Goal: Task Accomplishment & Management: Use online tool/utility

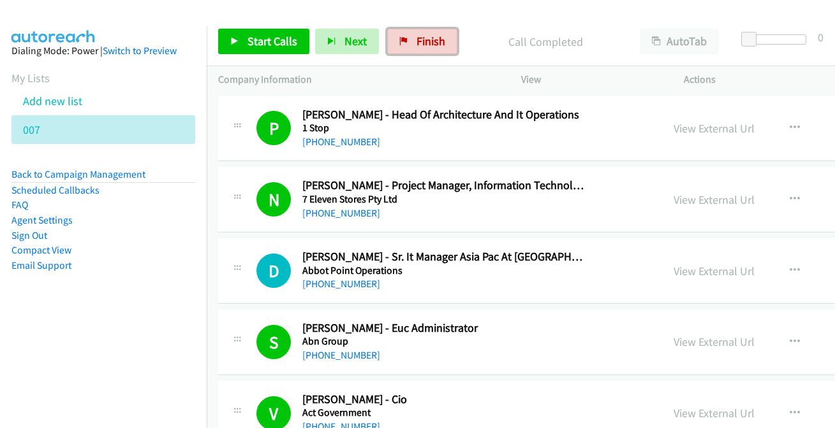
click at [425, 36] on span "Finish" at bounding box center [430, 41] width 29 height 15
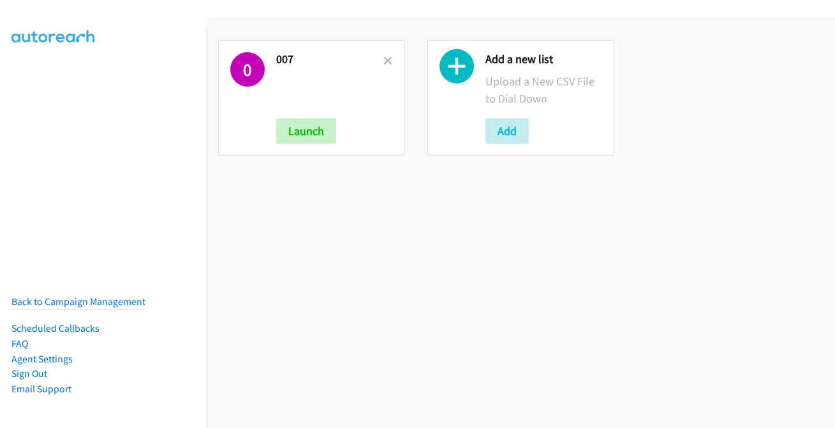
click at [389, 55] on link at bounding box center [387, 61] width 9 height 15
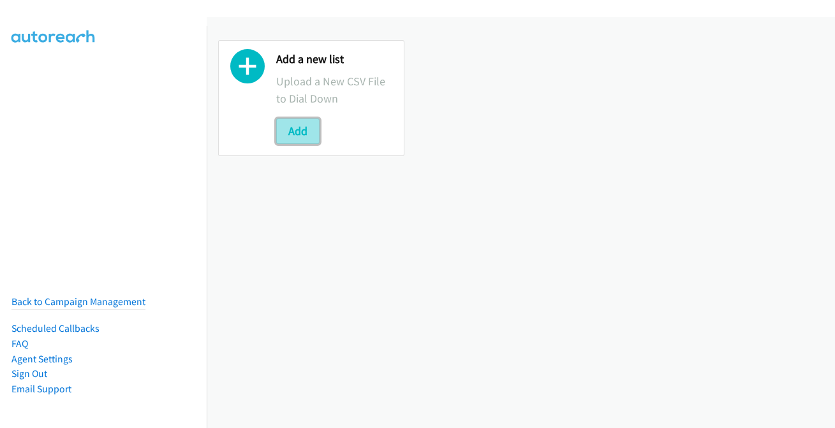
click at [288, 133] on button "Add" at bounding box center [297, 132] width 43 height 26
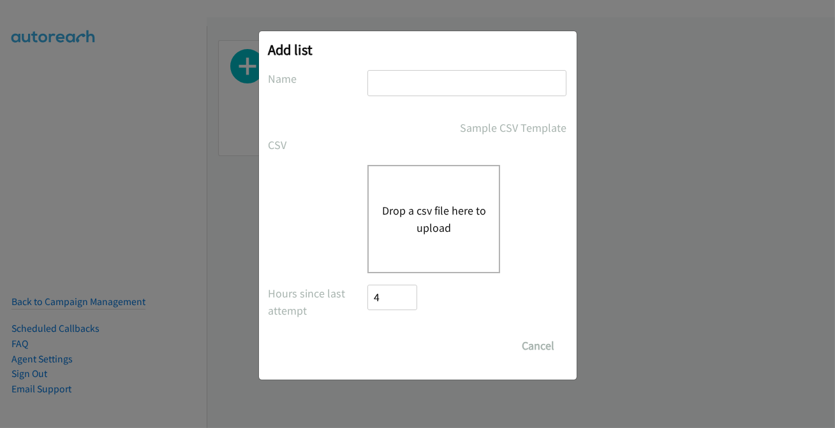
click at [434, 77] on input "text" at bounding box center [466, 83] width 199 height 26
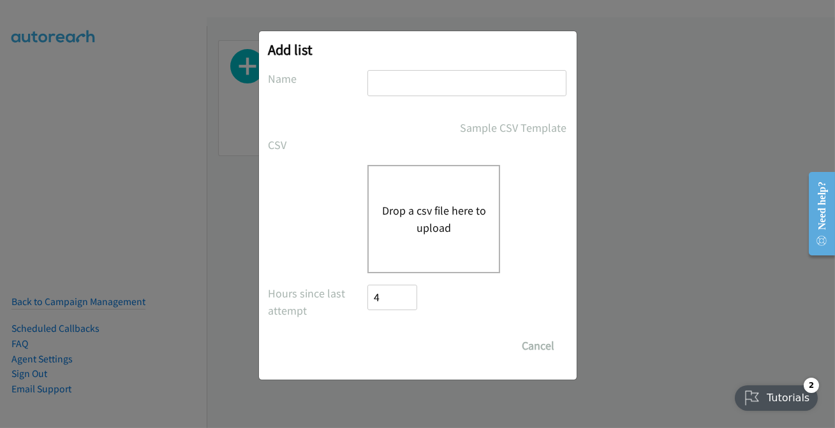
type input "007"
click at [326, 259] on div "Drop a csv file here to upload" at bounding box center [417, 219] width 298 height 108
click at [433, 221] on button "Drop a csv file here to upload" at bounding box center [433, 219] width 105 height 34
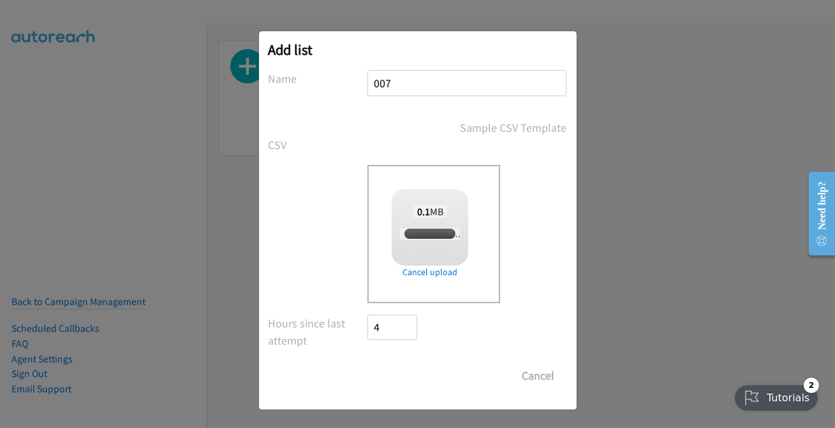
checkbox input "true"
click at [418, 376] on input "Save List" at bounding box center [401, 376] width 67 height 26
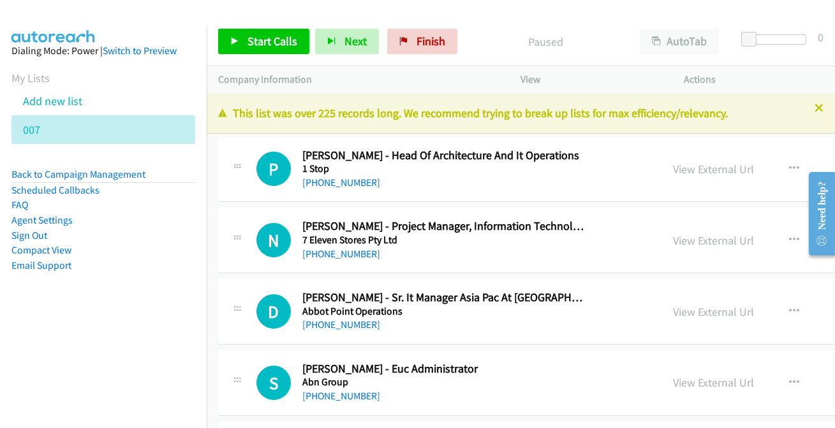
click at [814, 105] on icon at bounding box center [818, 109] width 9 height 9
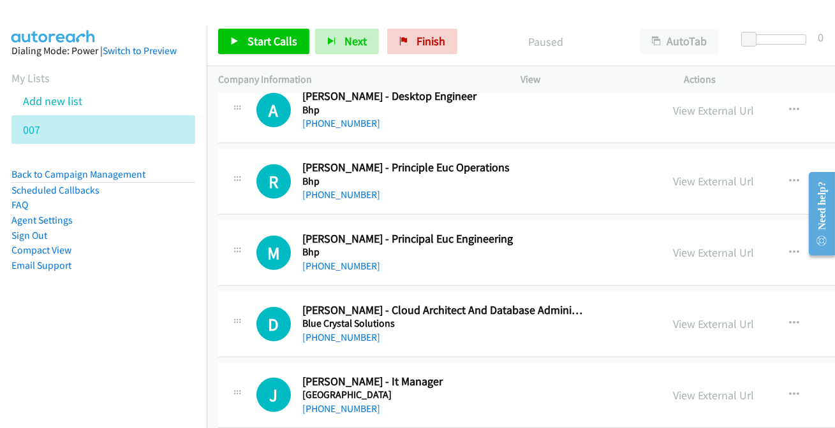
scroll to position [2028, 0]
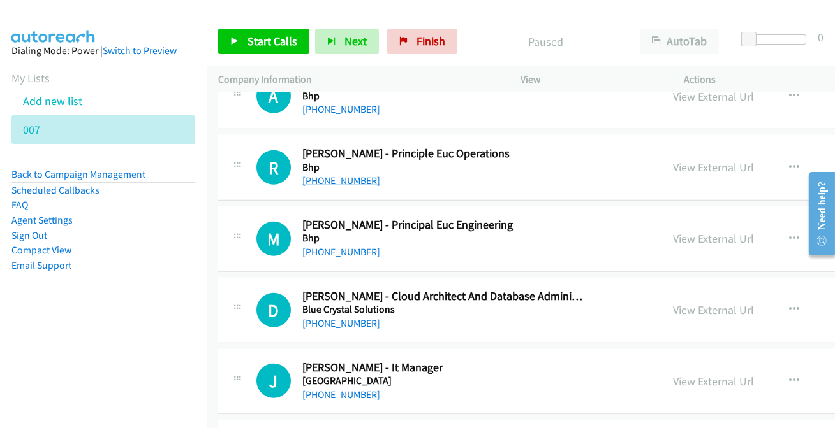
click at [342, 179] on link "[PHONE_NUMBER]" at bounding box center [341, 181] width 78 height 12
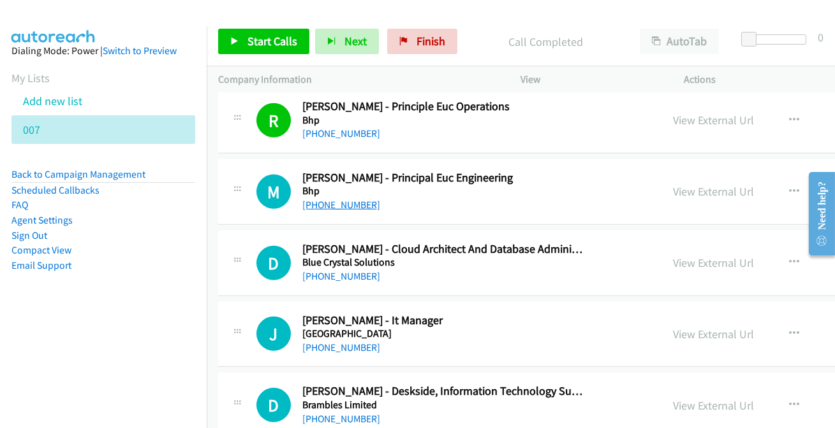
scroll to position [2086, 0]
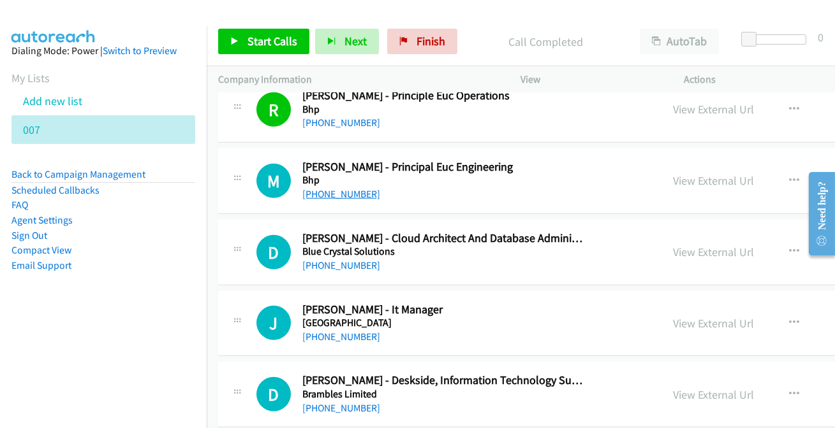
click at [312, 188] on link "[PHONE_NUMBER]" at bounding box center [341, 194] width 78 height 12
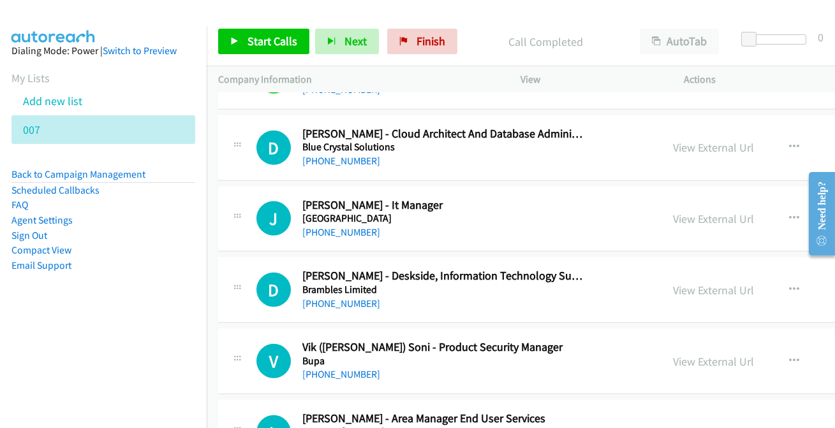
scroll to position [2202, 0]
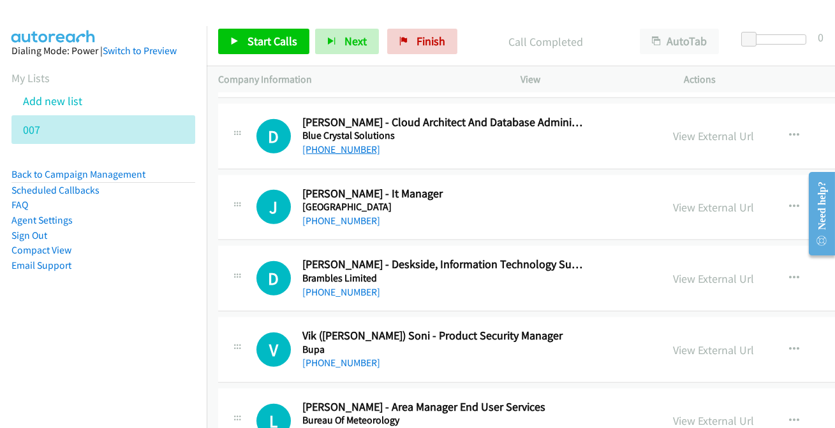
click at [311, 146] on link "[PHONE_NUMBER]" at bounding box center [341, 149] width 78 height 12
click at [339, 219] on link "[PHONE_NUMBER]" at bounding box center [341, 221] width 78 height 12
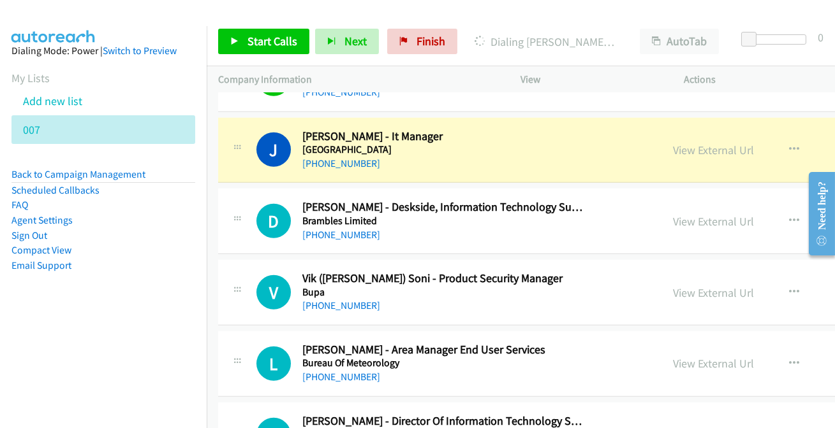
scroll to position [2260, 0]
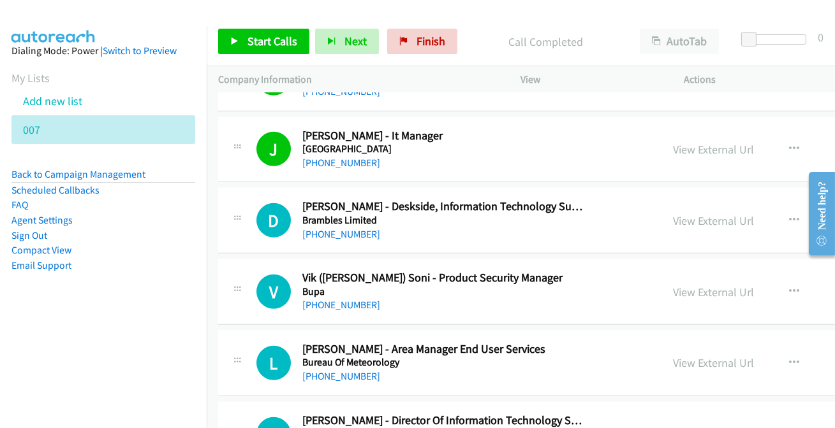
drag, startPoint x: 344, startPoint y: 231, endPoint x: 381, endPoint y: 249, distance: 40.5
click at [323, 233] on link "[PHONE_NUMBER]" at bounding box center [341, 234] width 78 height 12
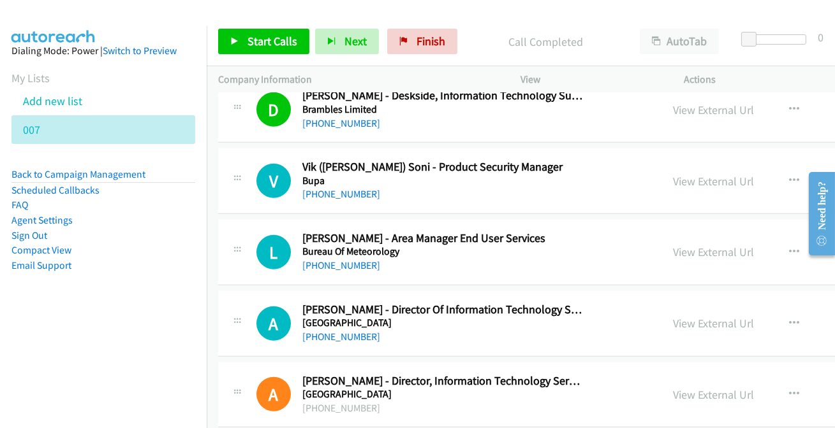
scroll to position [2434, 0]
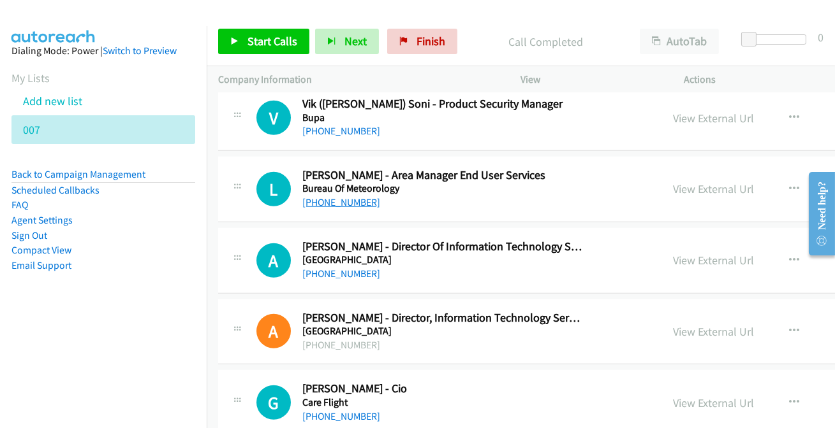
click at [324, 201] on link "[PHONE_NUMBER]" at bounding box center [341, 202] width 78 height 12
click at [337, 275] on link "[PHONE_NUMBER]" at bounding box center [341, 274] width 78 height 12
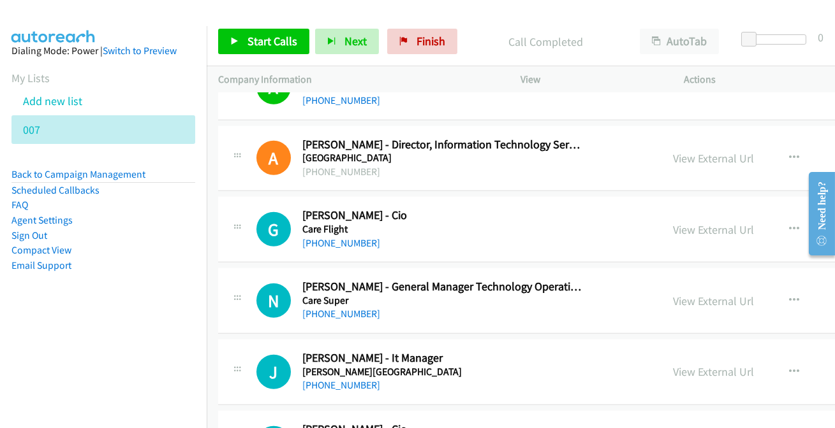
scroll to position [2666, 0]
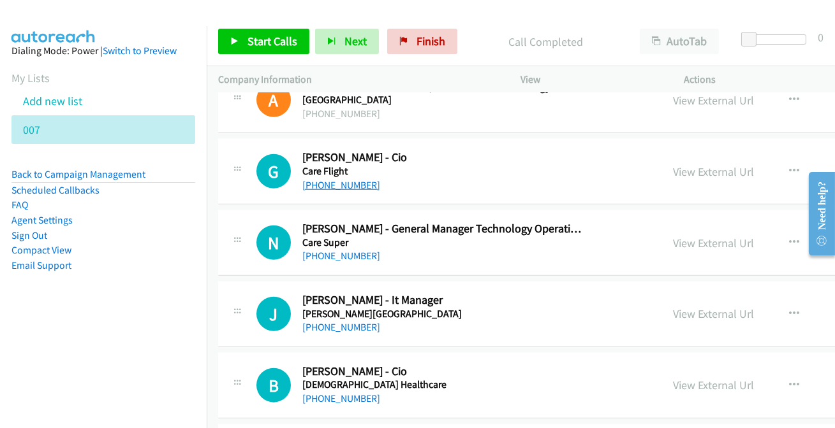
click at [326, 184] on link "[PHONE_NUMBER]" at bounding box center [341, 185] width 78 height 12
click at [349, 250] on link "[PHONE_NUMBER]" at bounding box center [341, 256] width 78 height 12
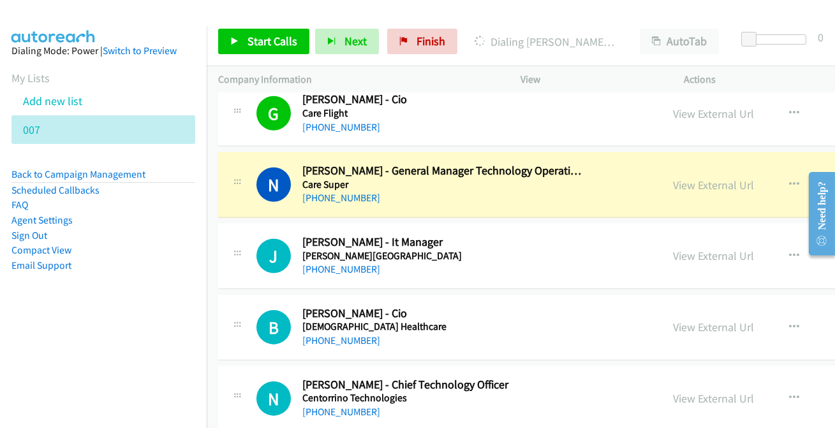
scroll to position [2782, 0]
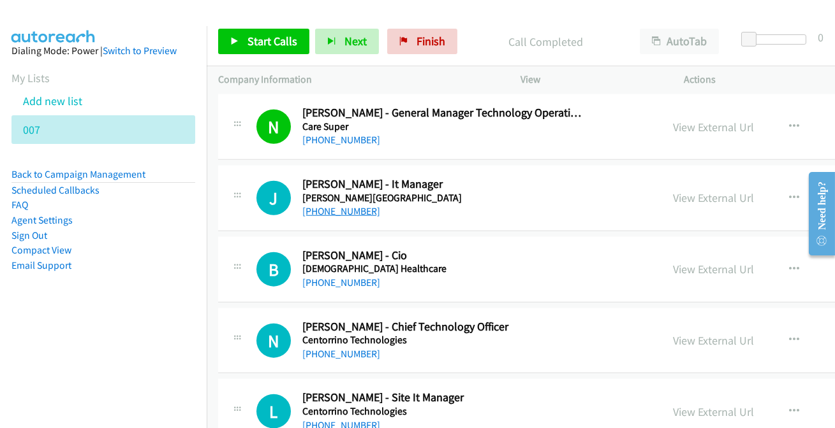
click at [341, 205] on link "[PHONE_NUMBER]" at bounding box center [341, 211] width 78 height 12
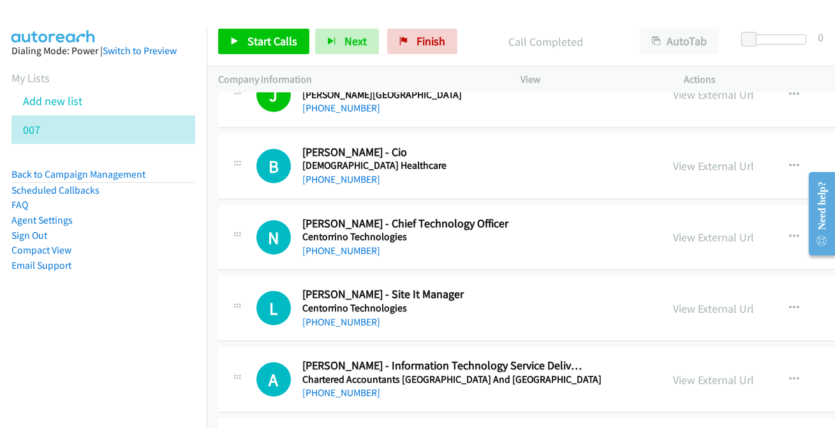
scroll to position [2898, 0]
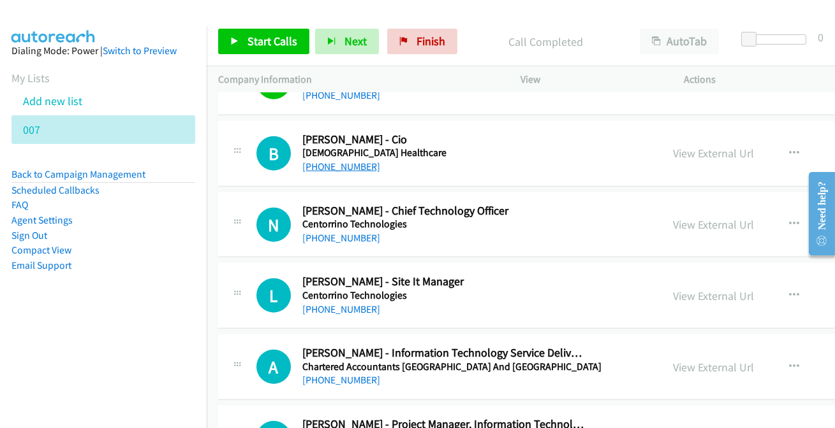
click at [323, 164] on link "[PHONE_NUMBER]" at bounding box center [341, 167] width 78 height 12
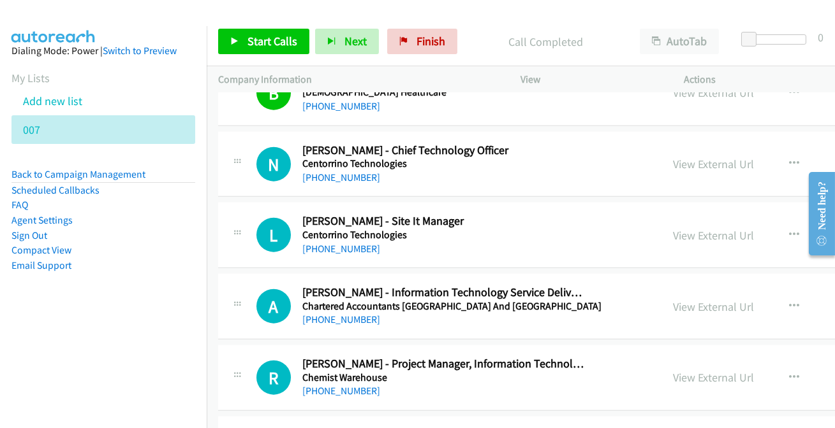
scroll to position [2956, 0]
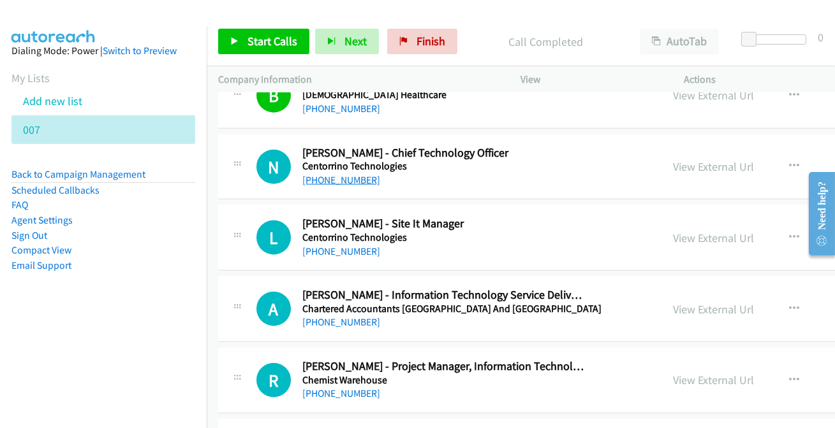
click at [337, 178] on link "[PHONE_NUMBER]" at bounding box center [341, 180] width 78 height 12
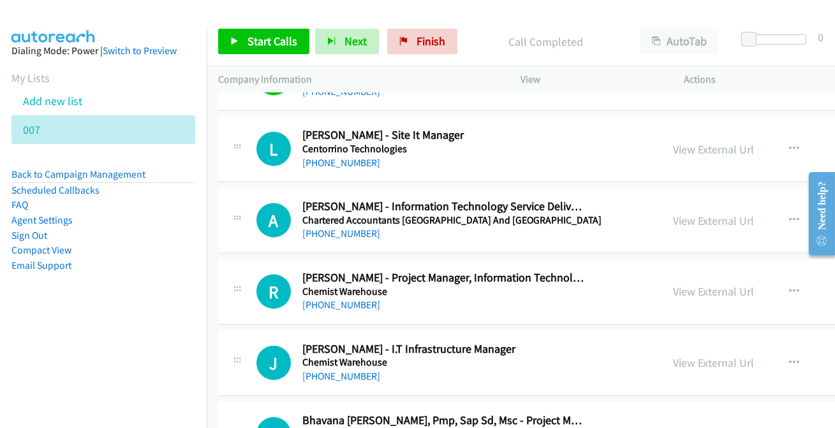
scroll to position [3058, 0]
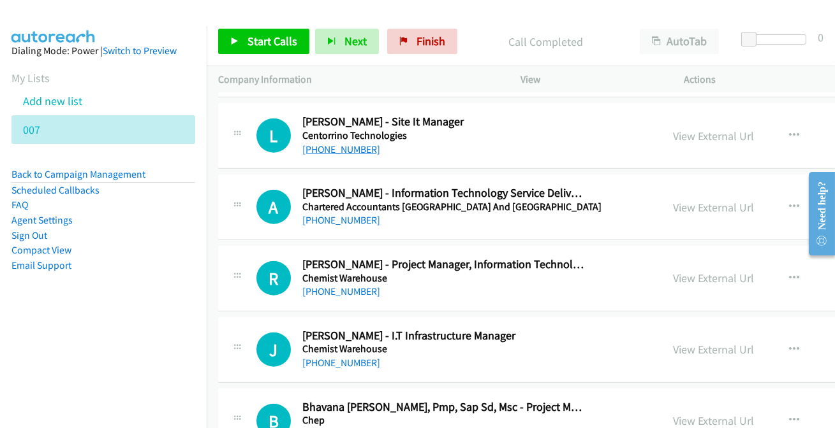
click at [326, 147] on link "[PHONE_NUMBER]" at bounding box center [341, 149] width 78 height 12
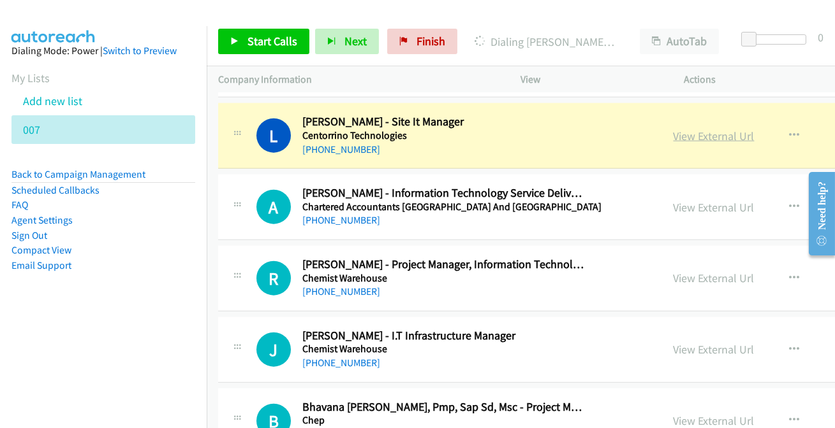
click at [676, 131] on link "View External Url" at bounding box center [713, 136] width 81 height 15
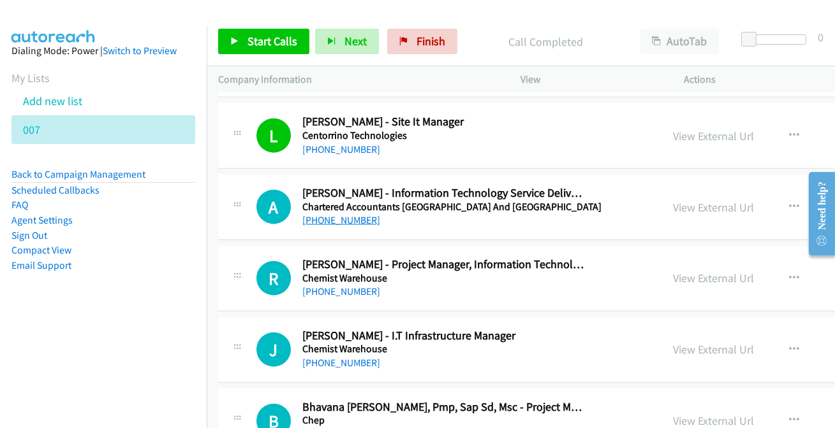
click at [339, 217] on link "[PHONE_NUMBER]" at bounding box center [341, 220] width 78 height 12
click at [335, 287] on link "[PHONE_NUMBER]" at bounding box center [341, 292] width 78 height 12
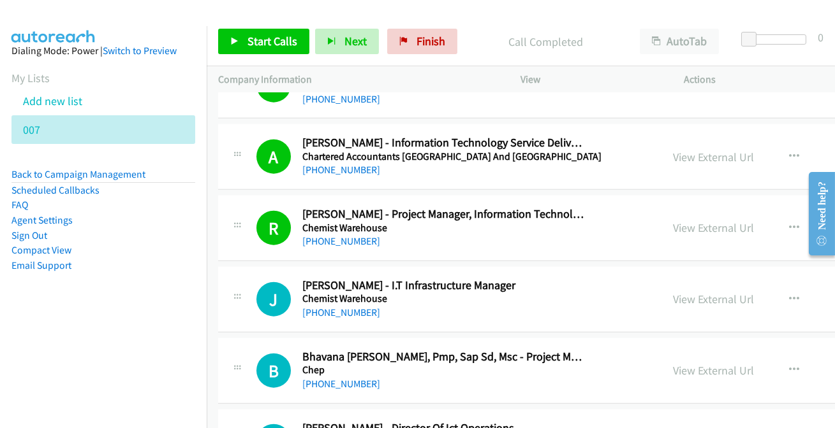
scroll to position [3174, 0]
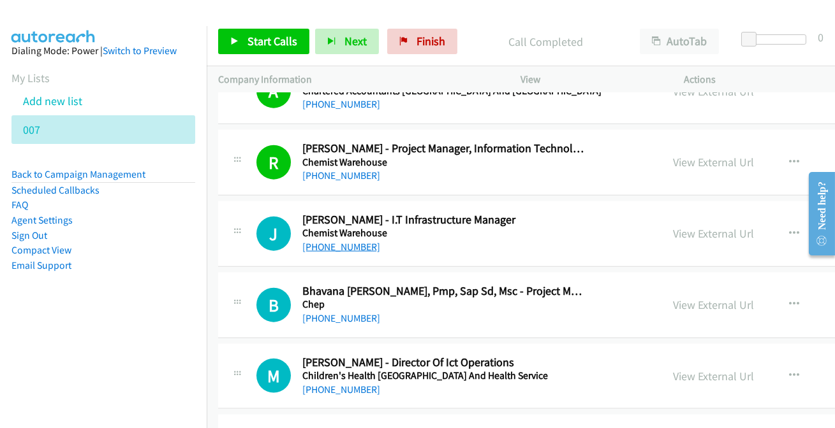
click at [336, 244] on link "[PHONE_NUMBER]" at bounding box center [341, 247] width 78 height 12
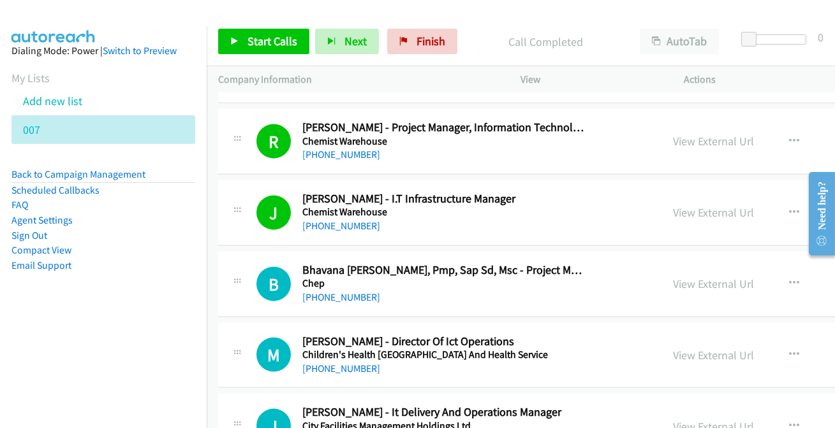
scroll to position [3232, 0]
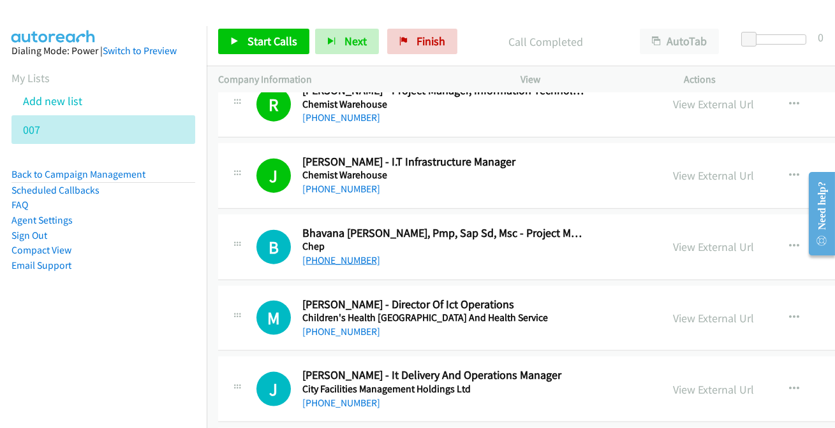
click at [340, 255] on link "[PHONE_NUMBER]" at bounding box center [341, 260] width 78 height 12
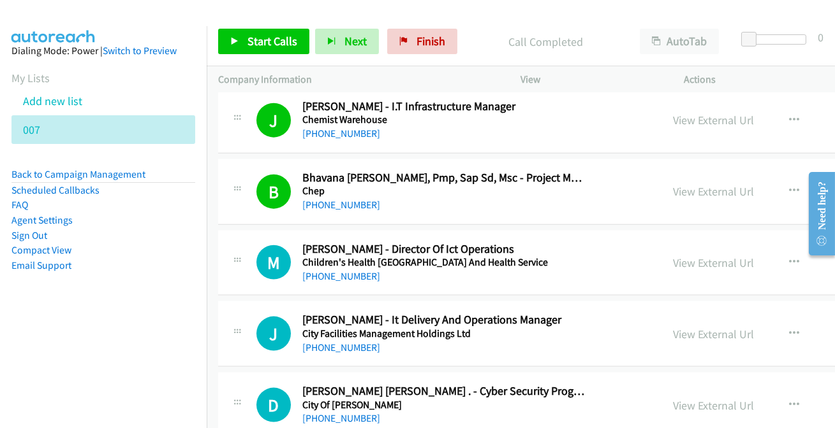
scroll to position [3290, 0]
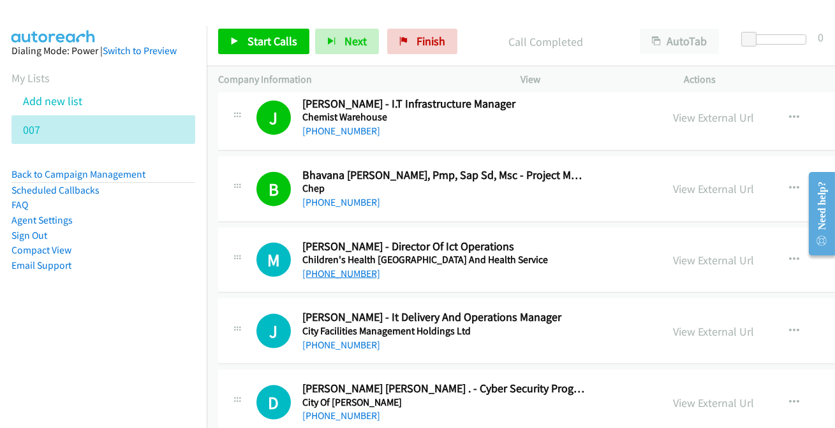
click at [340, 272] on link "[PHONE_NUMBER]" at bounding box center [341, 274] width 78 height 12
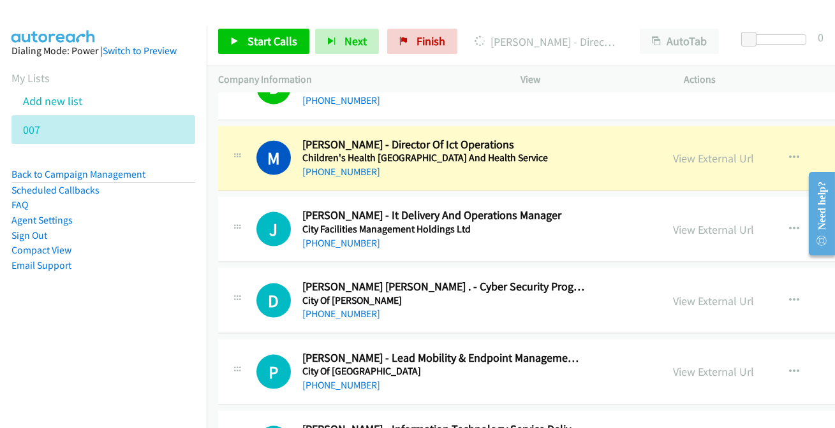
scroll to position [3405, 0]
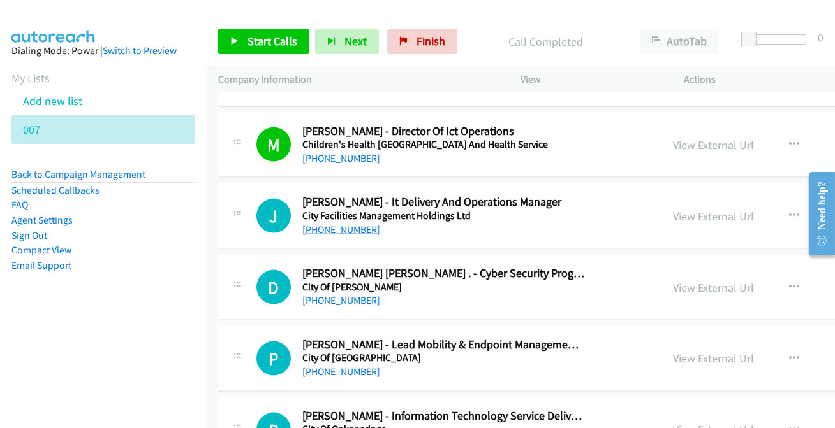
click at [335, 228] on link "[PHONE_NUMBER]" at bounding box center [341, 230] width 78 height 12
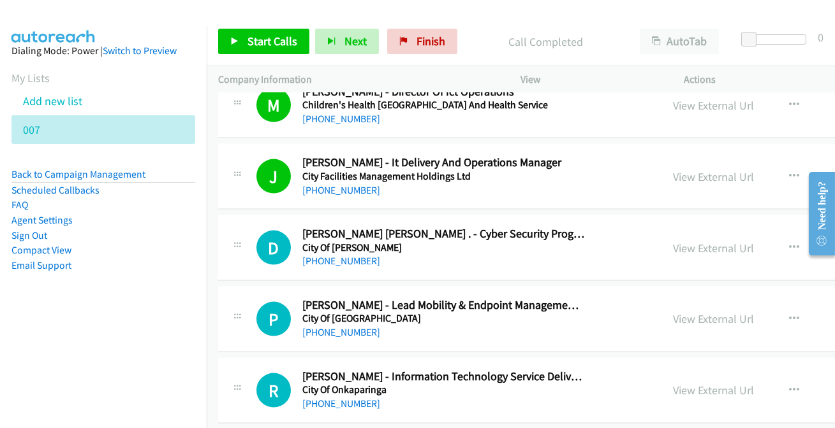
scroll to position [3521, 0]
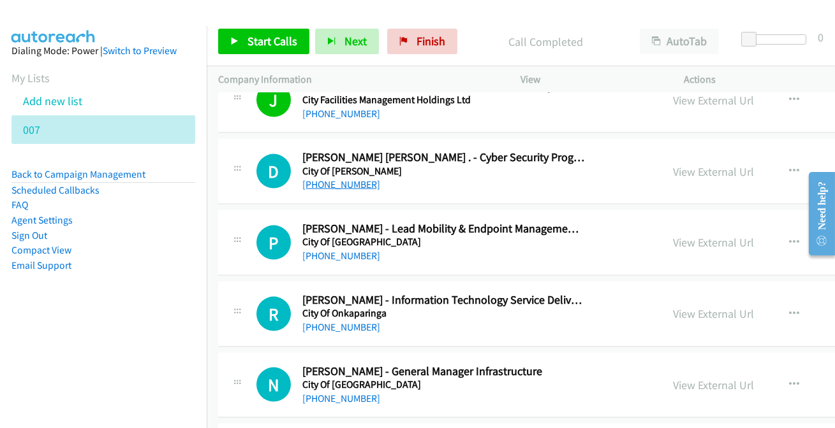
click at [325, 179] on link "[PHONE_NUMBER]" at bounding box center [341, 185] width 78 height 12
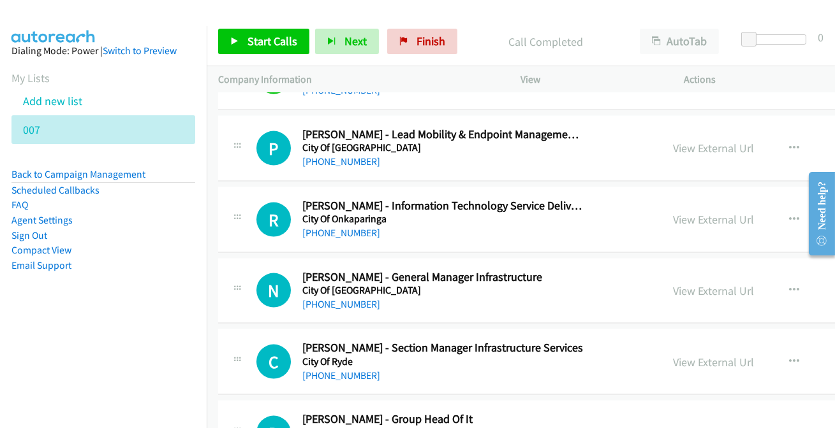
scroll to position [3637, 0]
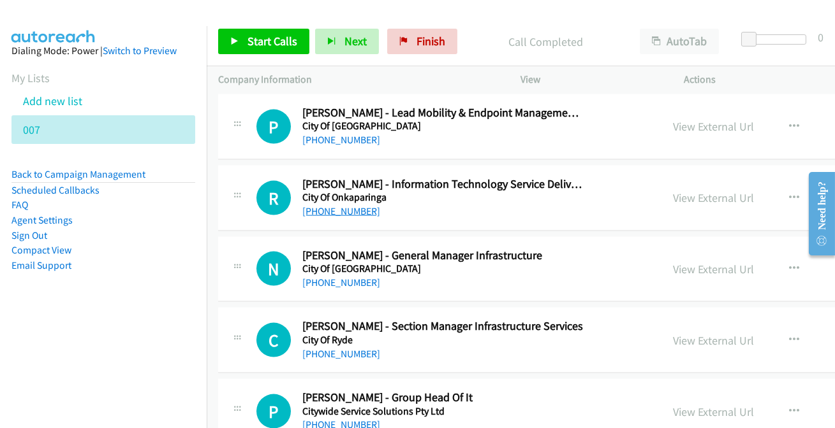
click at [323, 206] on link "[PHONE_NUMBER]" at bounding box center [341, 211] width 78 height 12
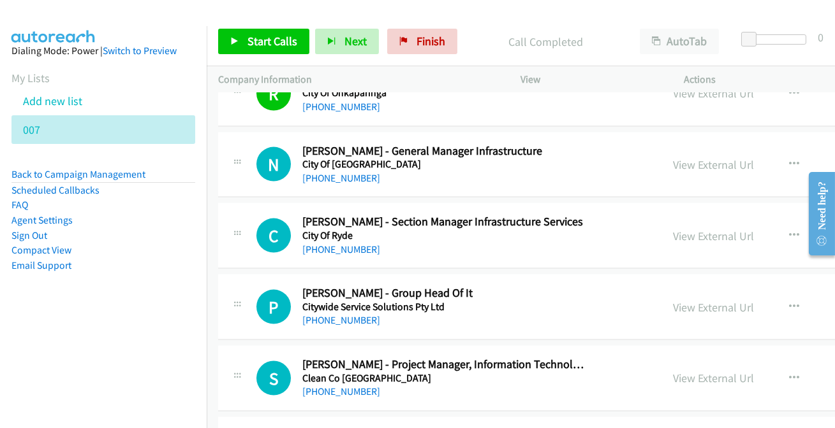
scroll to position [3753, 0]
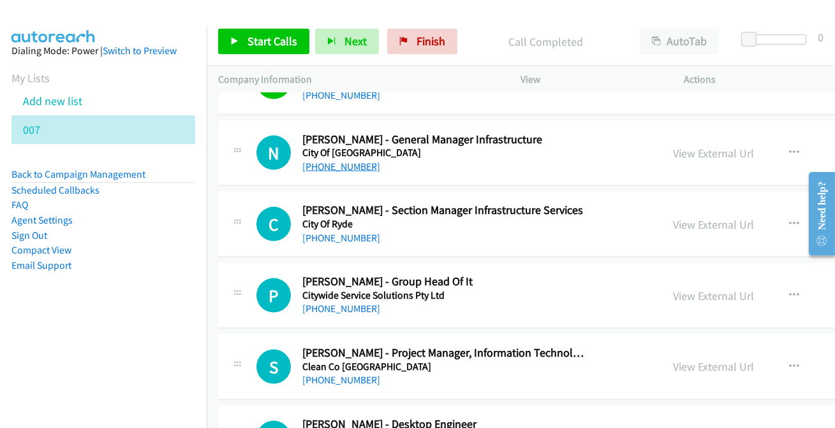
click at [351, 166] on link "[PHONE_NUMBER]" at bounding box center [341, 167] width 78 height 12
drag, startPoint x: 342, startPoint y: 159, endPoint x: 346, endPoint y: 174, distance: 15.2
click at [340, 163] on link "[PHONE_NUMBER]" at bounding box center [341, 167] width 78 height 12
click at [673, 217] on link "View External Url" at bounding box center [713, 224] width 81 height 15
